Goal: Answer question/provide support

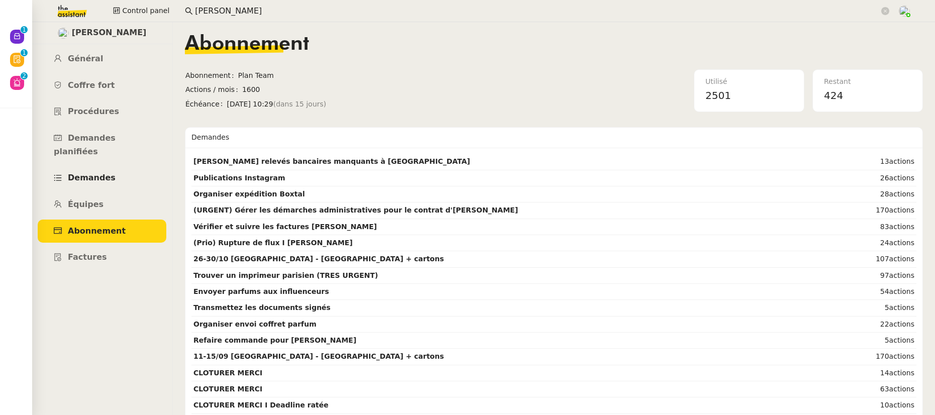
click at [98, 173] on span "Demandes" at bounding box center [92, 178] width 48 height 10
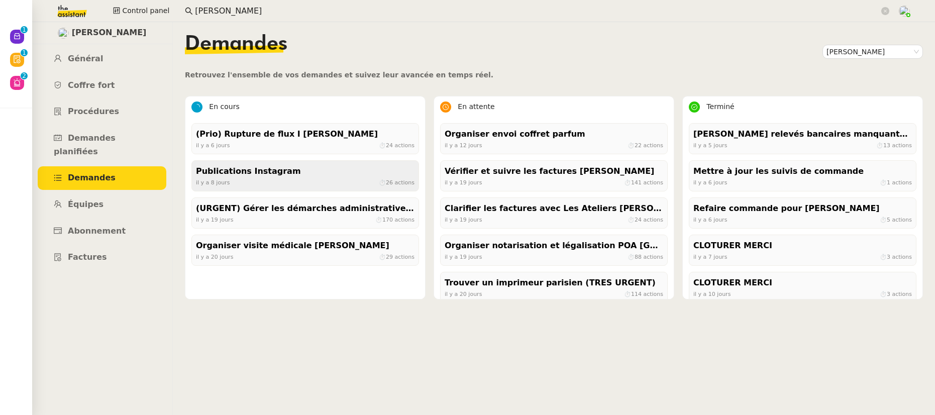
click at [249, 179] on div "[DATE] ⏱ 26 actions" at bounding box center [305, 182] width 219 height 9
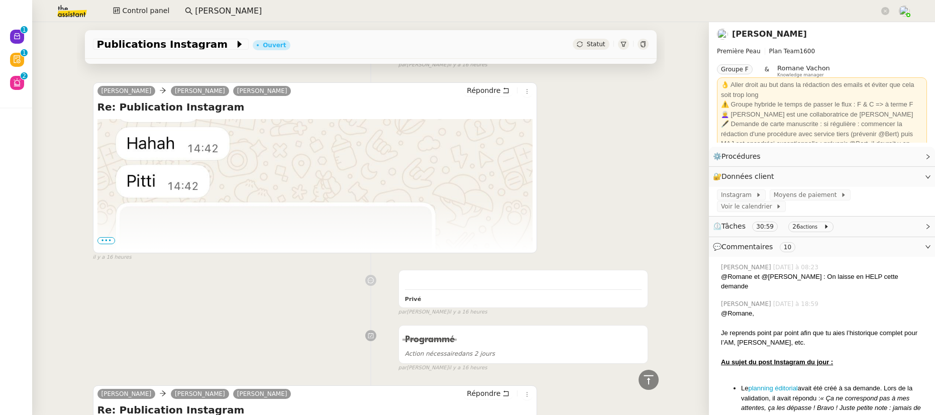
scroll to position [1760, 0]
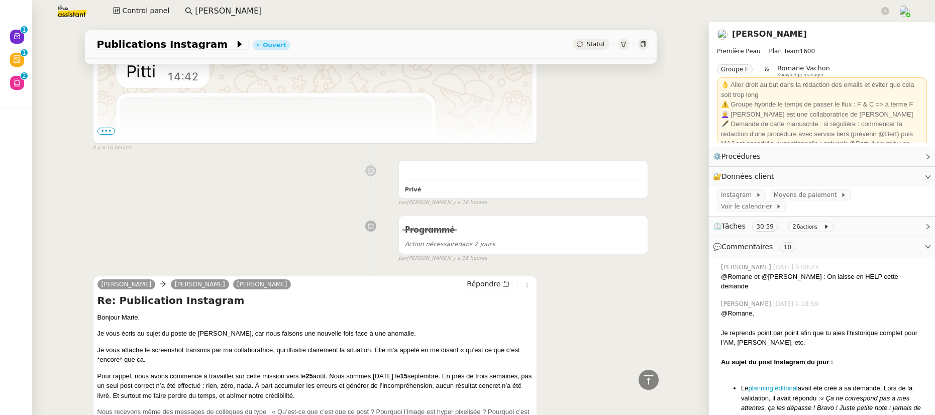
click at [640, 45] on icon at bounding box center [643, 44] width 6 height 6
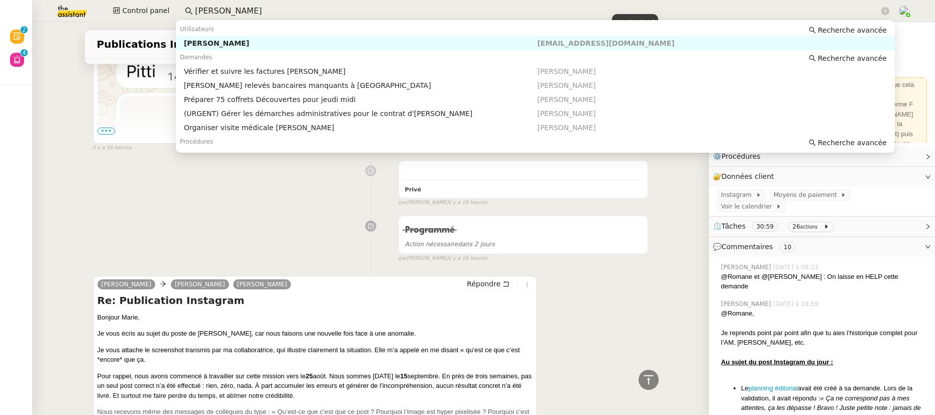
drag, startPoint x: 226, startPoint y: 11, endPoint x: 175, endPoint y: 11, distance: 50.8
click at [179, 11] on nz-input-group "pierre mer" at bounding box center [537, 11] width 716 height 15
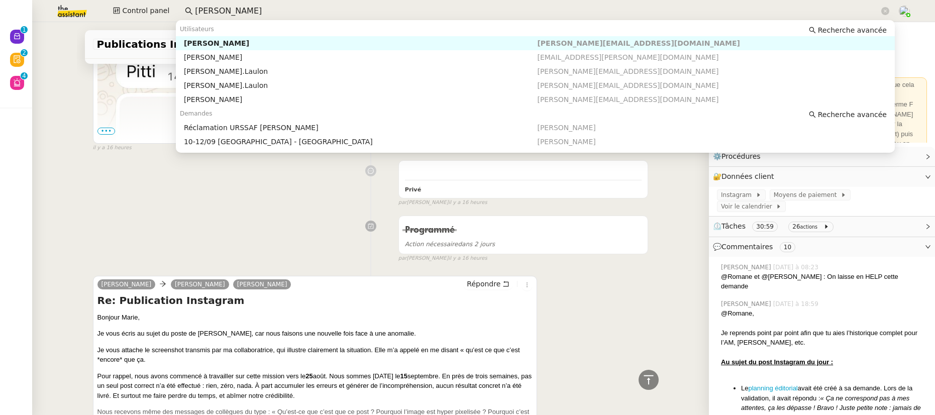
click at [208, 40] on div "Lydie Laulon" at bounding box center [361, 43] width 354 height 9
type input "lydie lau"
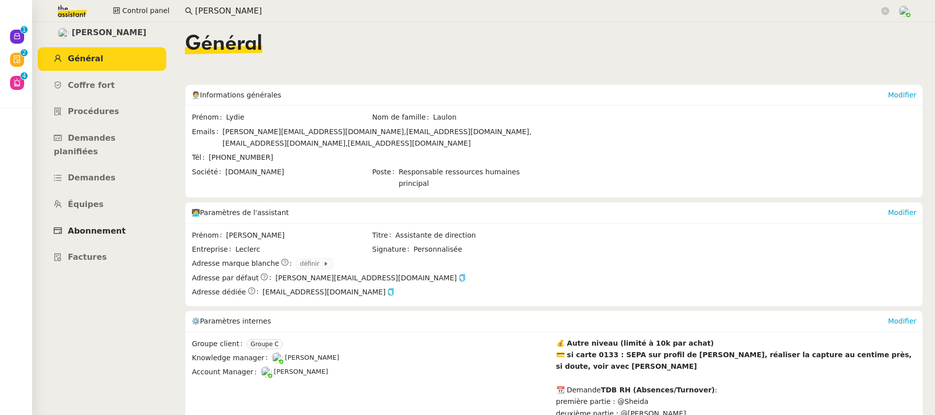
click at [109, 226] on span "Abonnement" at bounding box center [97, 231] width 58 height 10
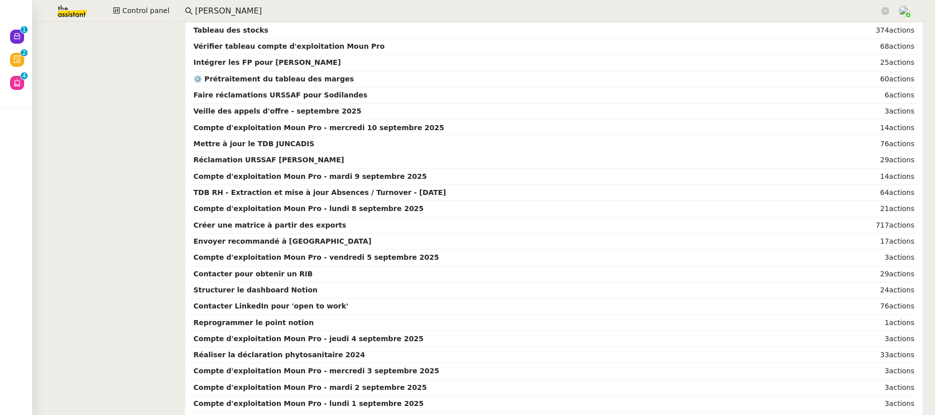
scroll to position [296, 0]
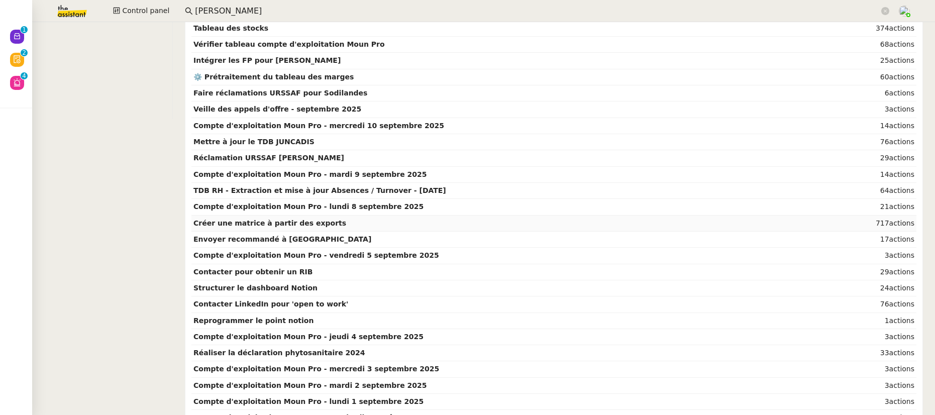
click at [562, 217] on td "Créer une matrice à partir des exports" at bounding box center [503, 224] width 622 height 16
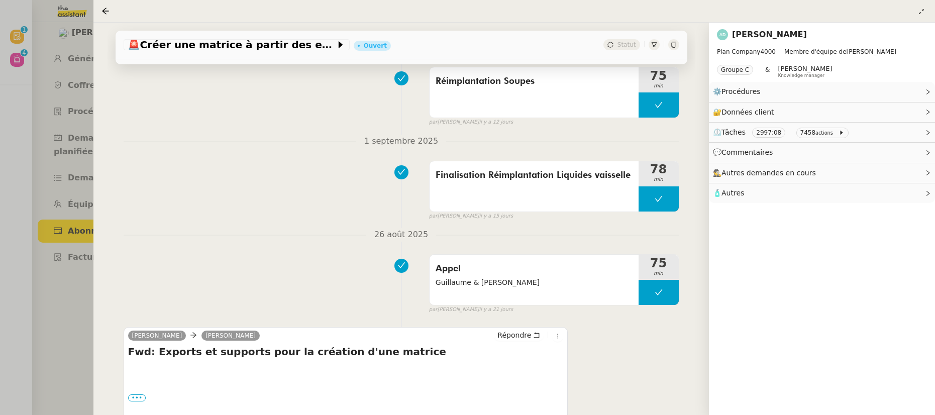
scroll to position [307, 0]
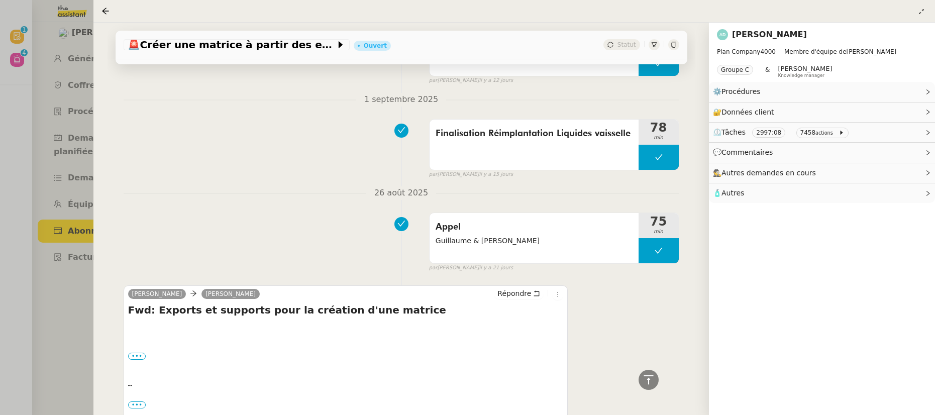
click at [672, 44] on icon at bounding box center [674, 45] width 5 height 6
click at [104, 13] on icon at bounding box center [106, 11] width 7 height 7
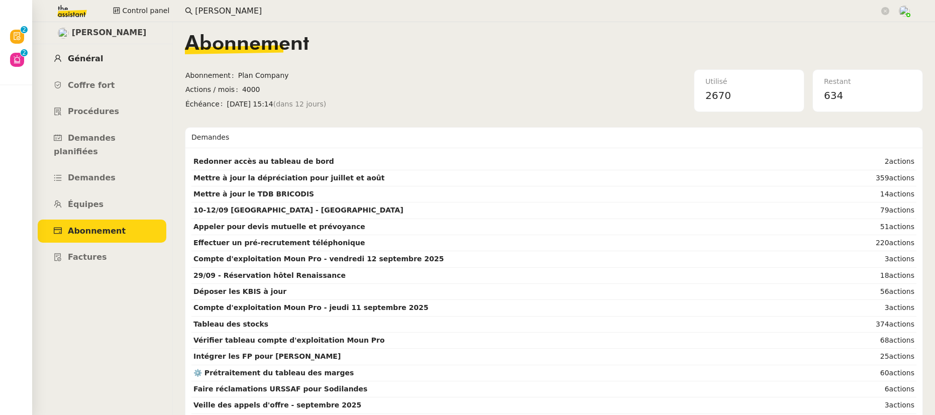
click at [94, 62] on span "Général" at bounding box center [85, 59] width 35 height 10
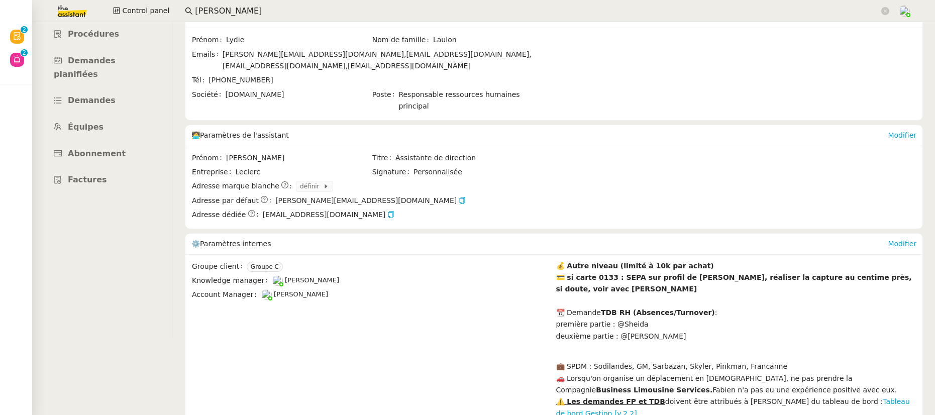
scroll to position [134, 0]
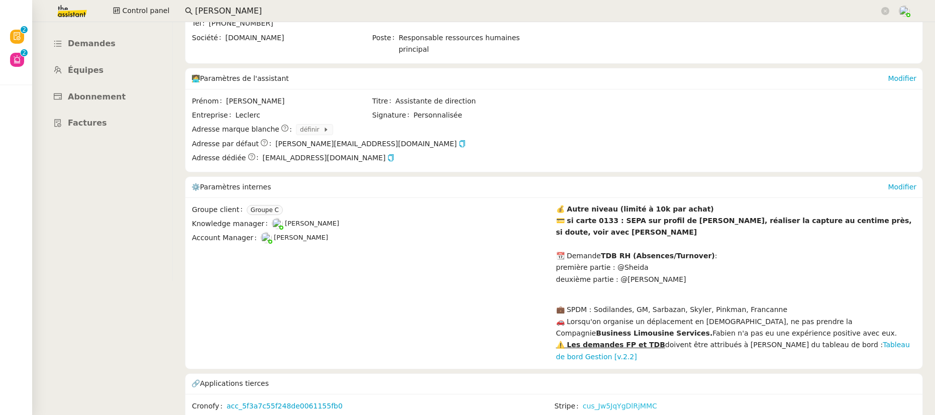
click at [583, 401] on link "cus_Jw5JqYgDlRjMMC" at bounding box center [620, 407] width 74 height 12
click at [93, 118] on span "Factures" at bounding box center [87, 123] width 39 height 10
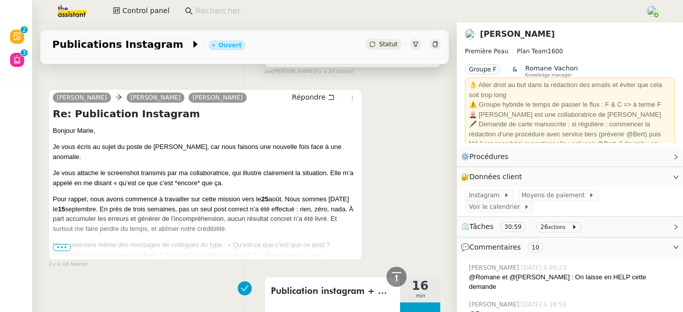
scroll to position [2066, 0]
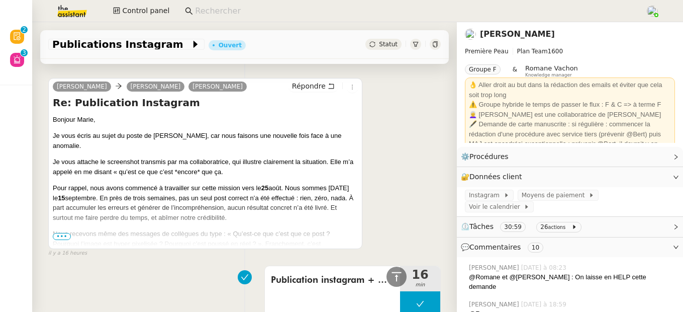
click at [68, 240] on span "•••" at bounding box center [62, 236] width 18 height 7
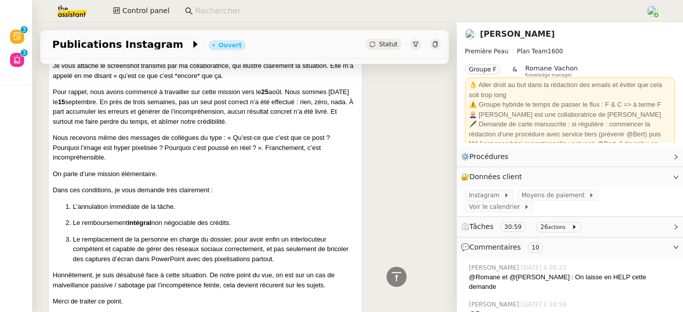
scroll to position [2254, 0]
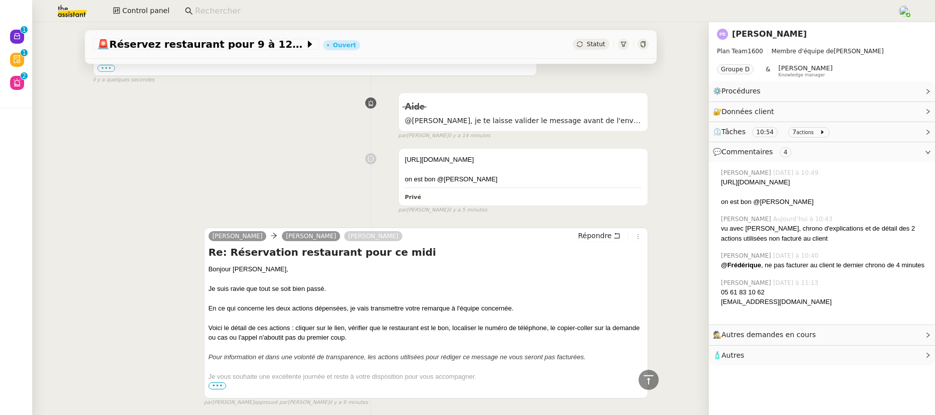
scroll to position [270, 0]
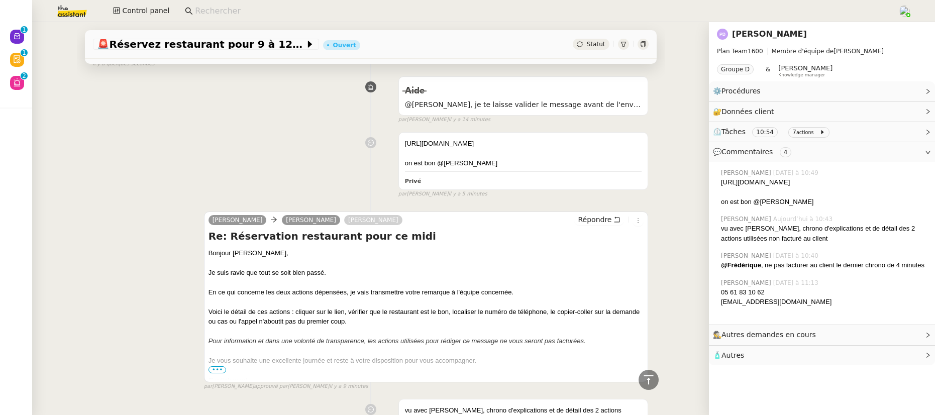
click at [219, 370] on span "•••" at bounding box center [218, 369] width 18 height 7
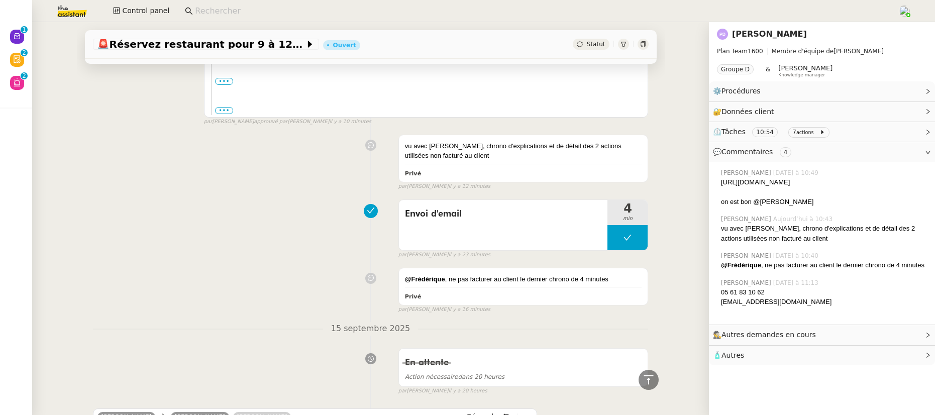
scroll to position [863, 0]
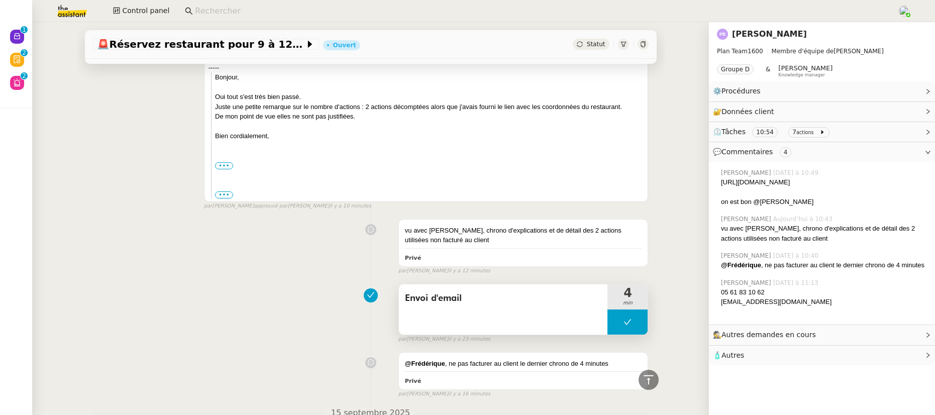
click at [486, 306] on span "Envoi d'email" at bounding box center [503, 298] width 197 height 15
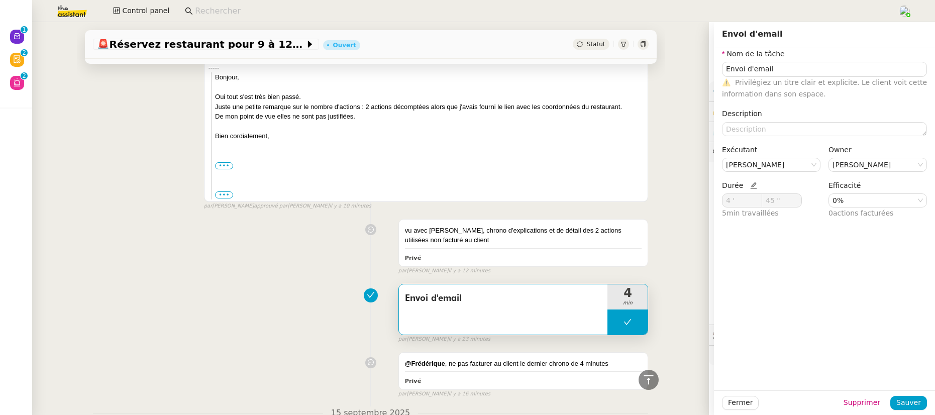
click at [331, 309] on div "Envoi d'email 4 min false par Camille B. il y a 23 minutes" at bounding box center [371, 311] width 556 height 64
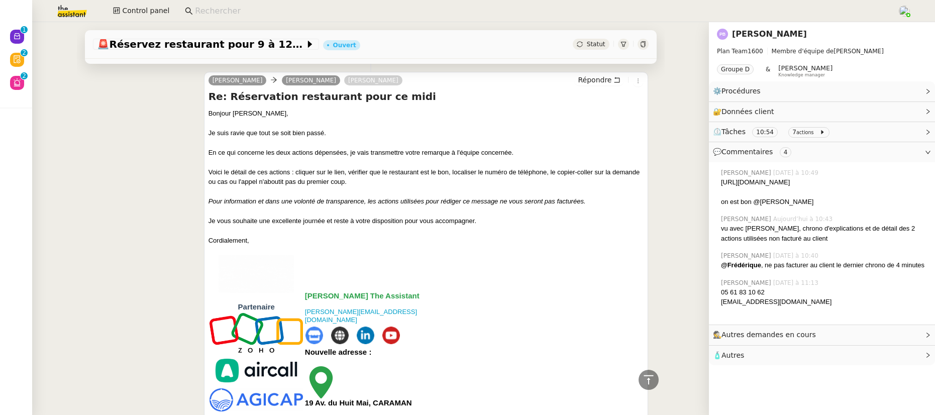
scroll to position [374, 0]
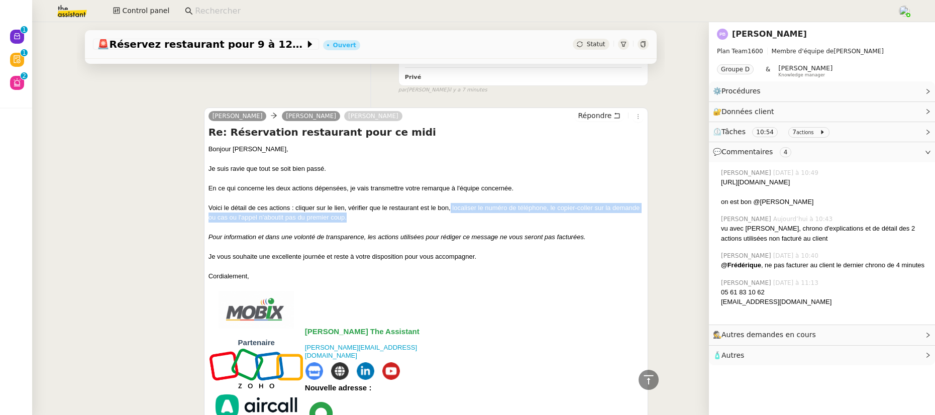
drag, startPoint x: 446, startPoint y: 210, endPoint x: 447, endPoint y: 216, distance: 5.6
click at [447, 216] on div "Voici le détail de ces actions : cliquer sur le lien, vérifier que le restauran…" at bounding box center [427, 213] width 436 height 20
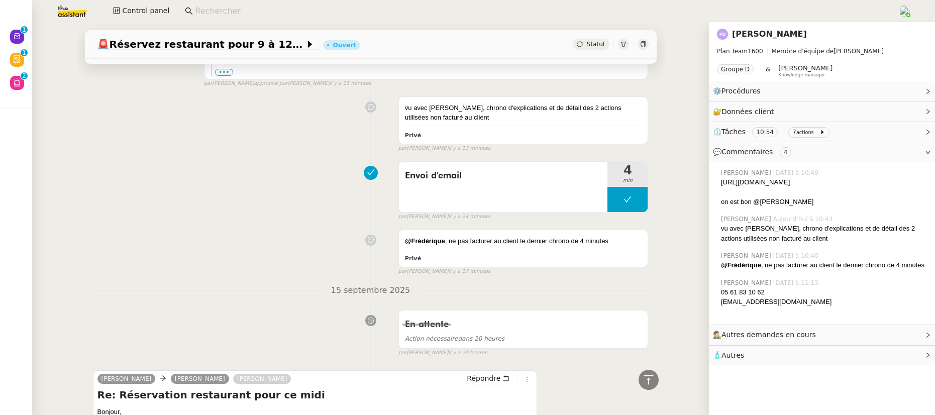
scroll to position [1002, 0]
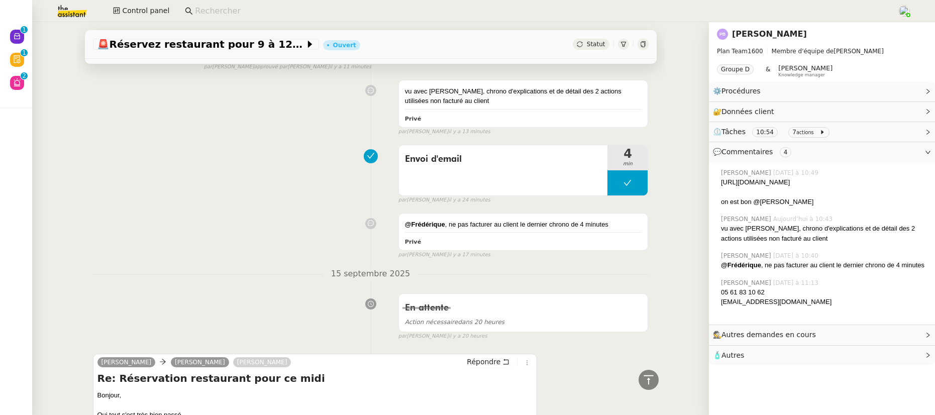
click at [837, 133] on span "⏲️ Tâches 10:54 7 actions" at bounding box center [814, 132] width 202 height 12
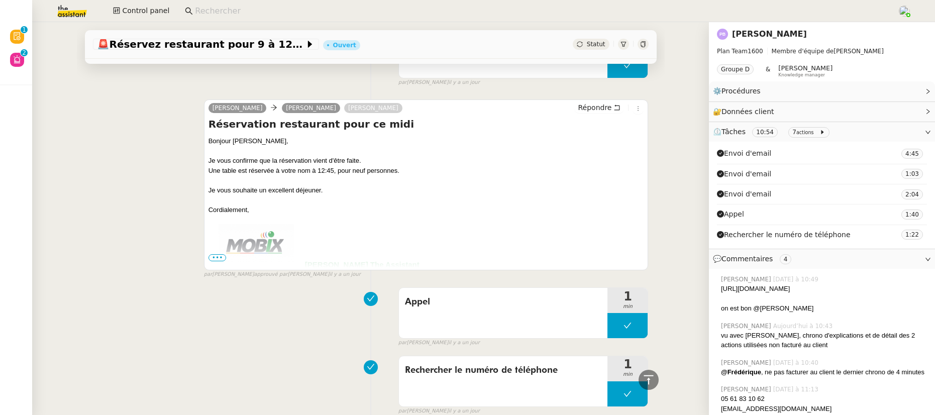
scroll to position [2020, 0]
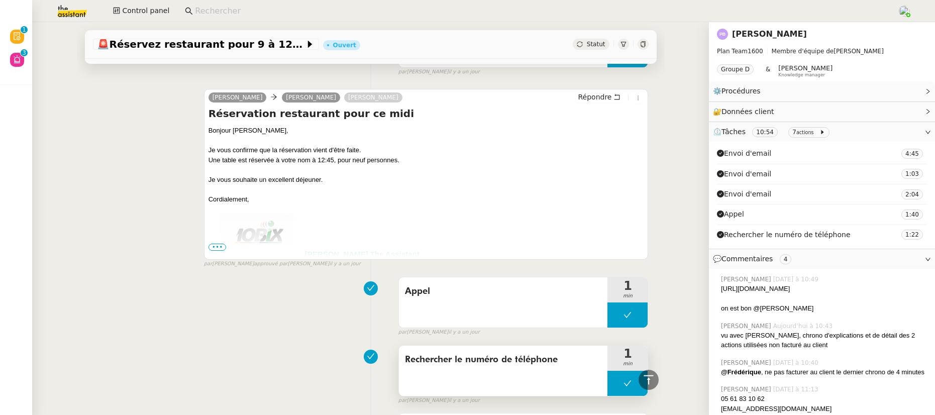
click at [493, 362] on span "Rechercher le numéro de téléphone" at bounding box center [503, 359] width 197 height 15
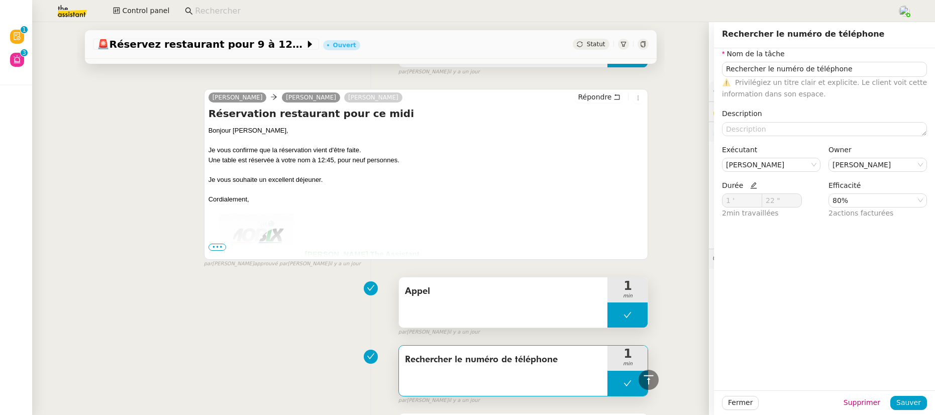
click at [492, 307] on div "Appel" at bounding box center [503, 302] width 209 height 50
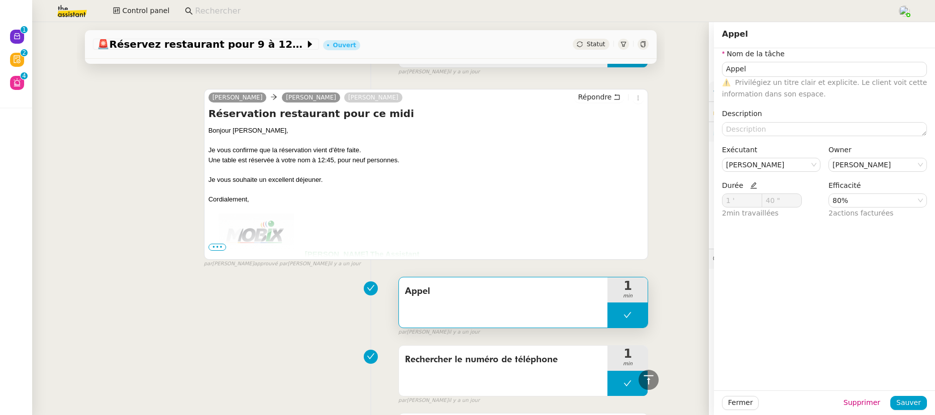
type input "Appel"
type input "1 '"
type input "40 ""
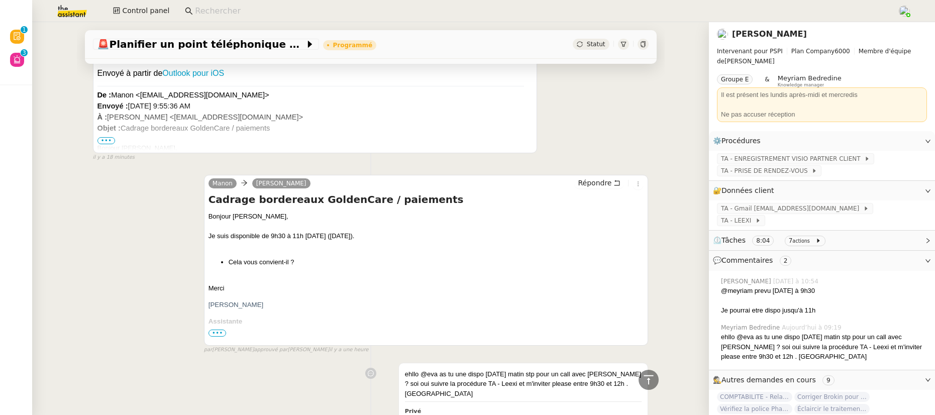
scroll to position [577, 0]
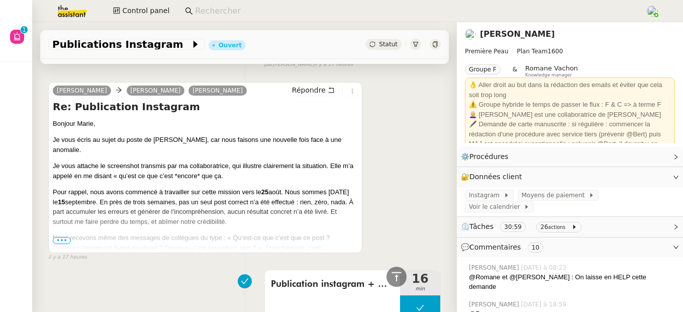
scroll to position [2072, 0]
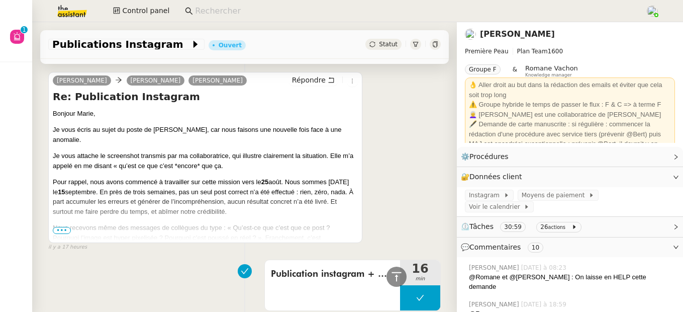
click at [65, 234] on span "•••" at bounding box center [62, 230] width 18 height 7
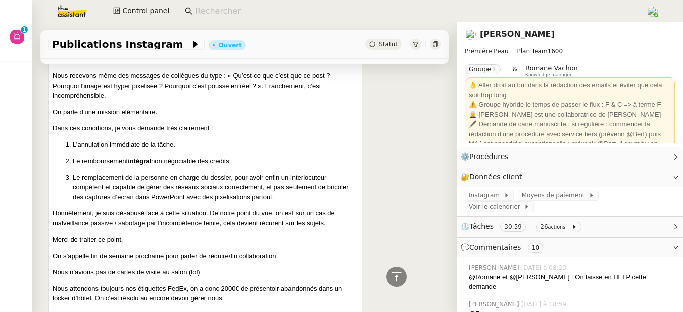
scroll to position [2224, 0]
